Goal: Communication & Community: Answer question/provide support

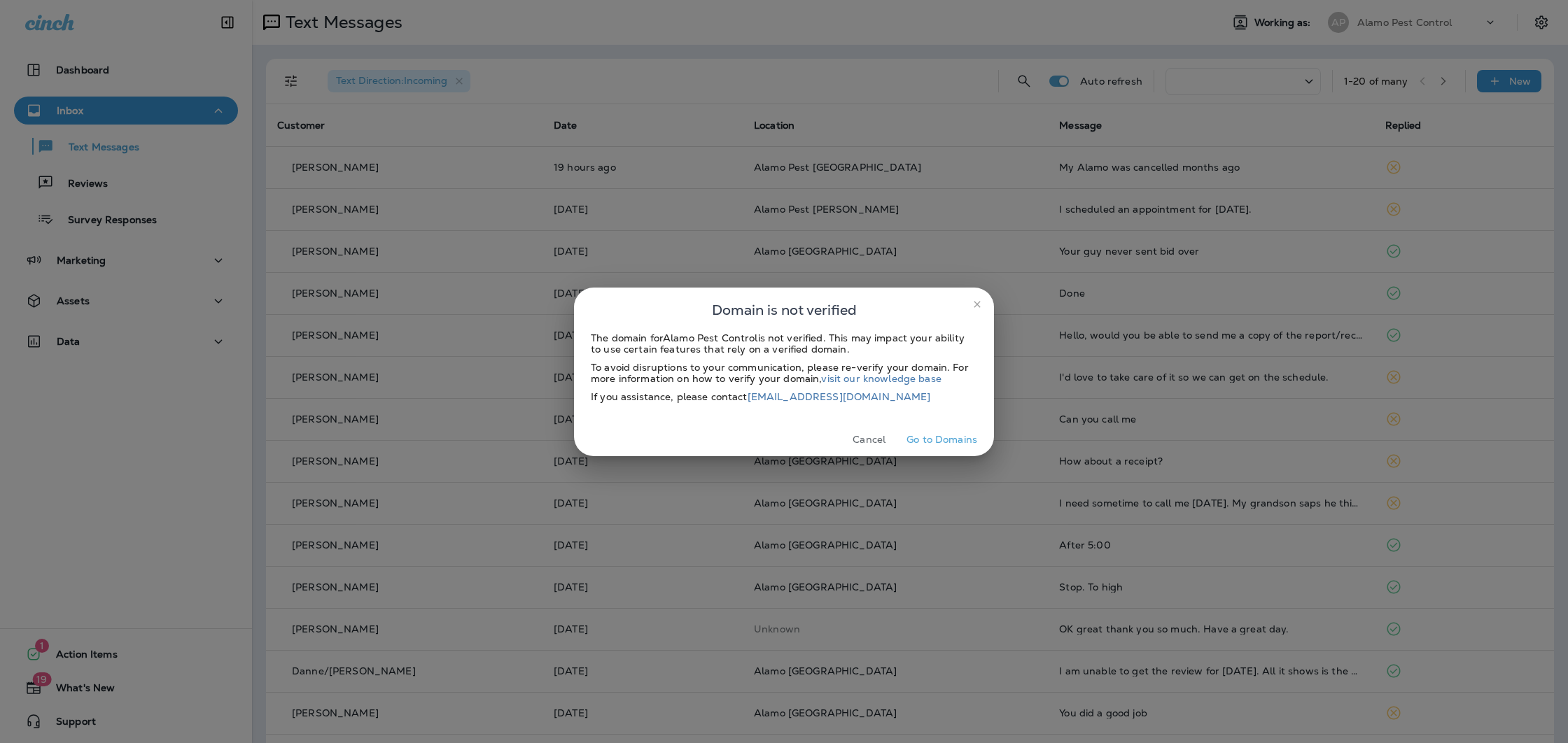
click at [865, 439] on button "Cancel" at bounding box center [869, 439] width 53 height 22
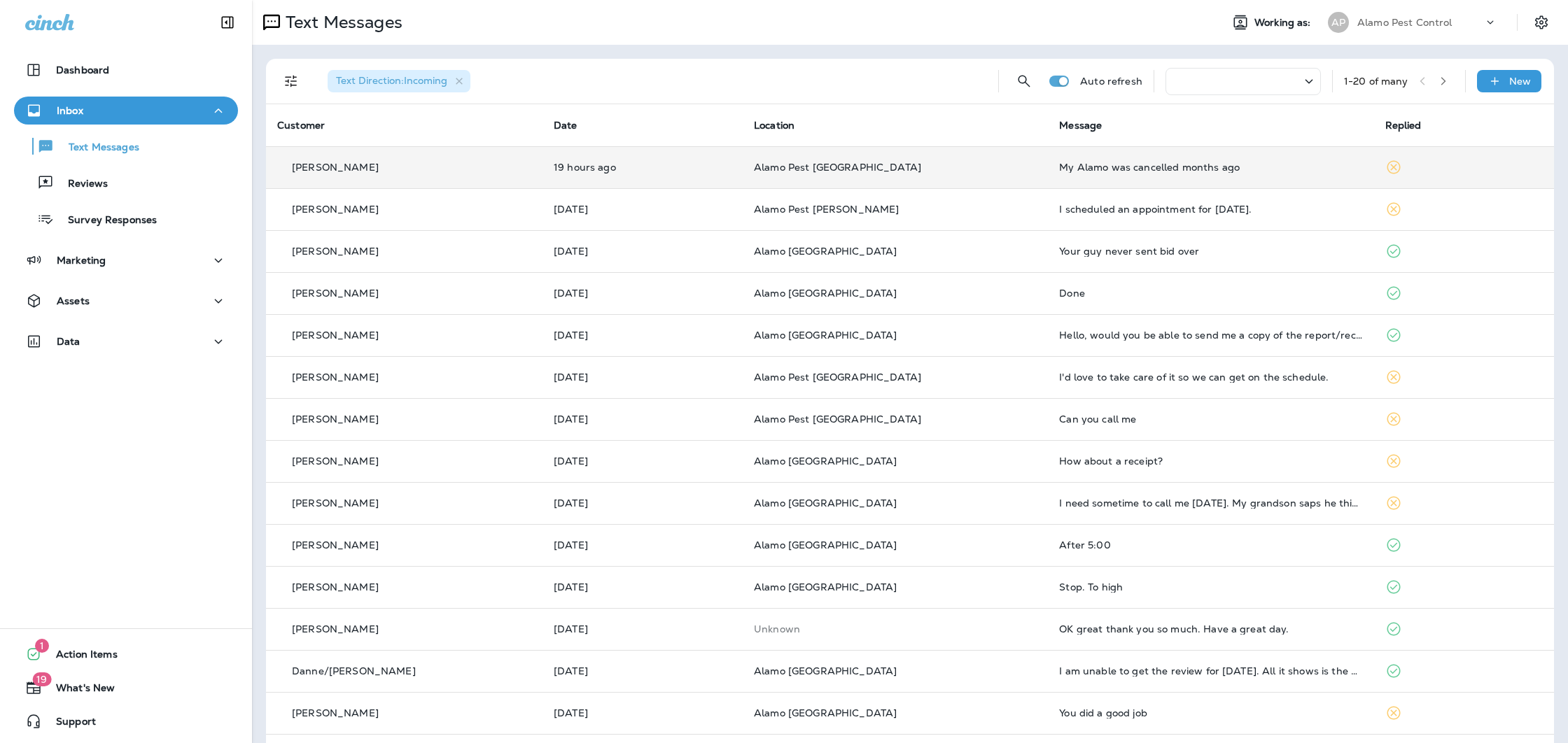
click at [1059, 162] on div "My Alamo was cancelled months ago" at bounding box center [1210, 167] width 303 height 11
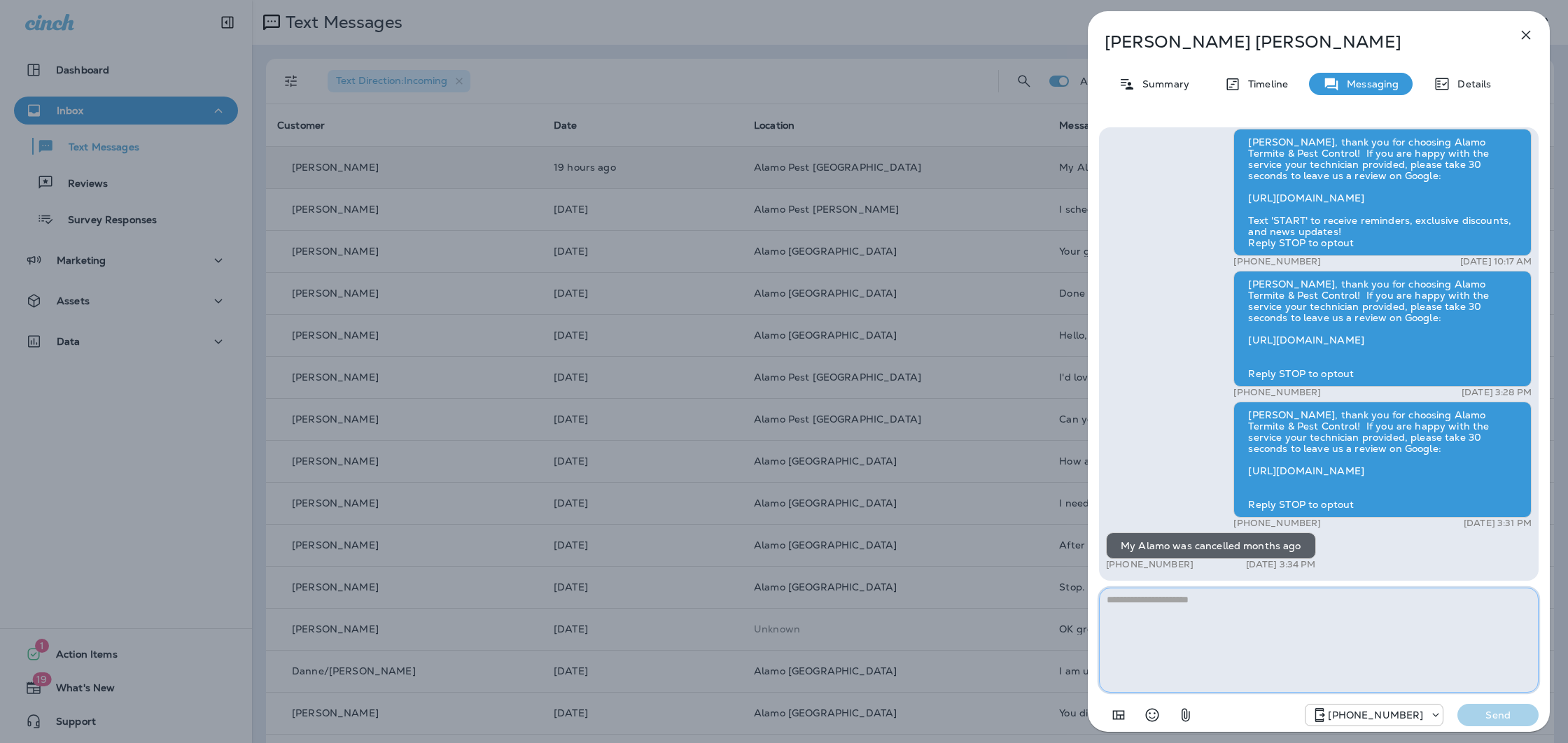
click at [1197, 610] on textarea at bounding box center [1318, 640] width 440 height 105
click at [1197, 611] on textarea at bounding box center [1318, 640] width 440 height 105
type textarea "**********"
click at [1491, 721] on p "Send" at bounding box center [1497, 714] width 59 height 12
